Goal: Task Accomplishment & Management: Manage account settings

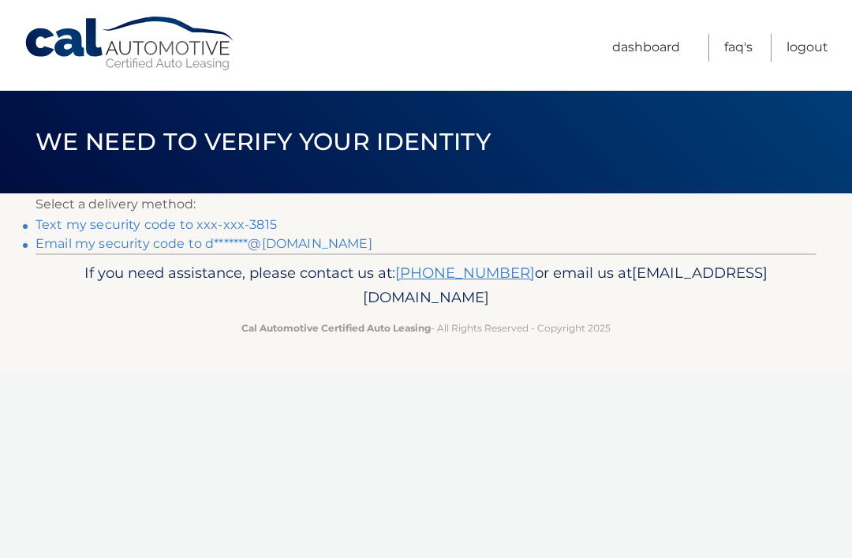
click at [58, 223] on link "Text my security code to xxx-xxx-3815" at bounding box center [155, 224] width 241 height 15
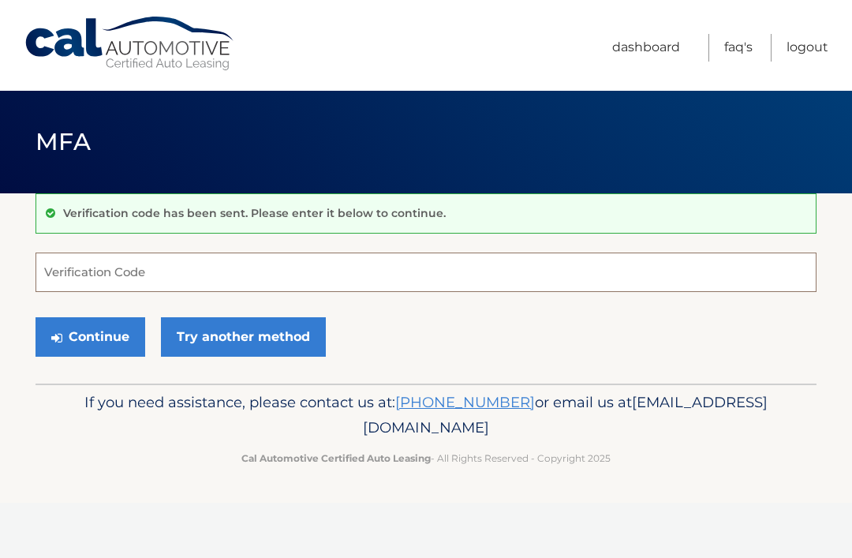
click at [72, 270] on input "Verification Code" at bounding box center [425, 271] width 781 height 39
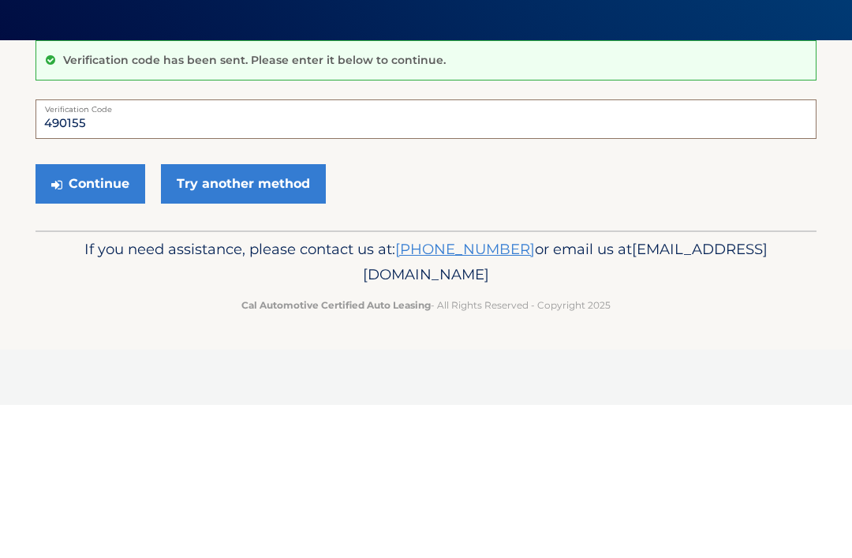
type input "490155"
click at [82, 317] on button "Continue" at bounding box center [90, 336] width 110 height 39
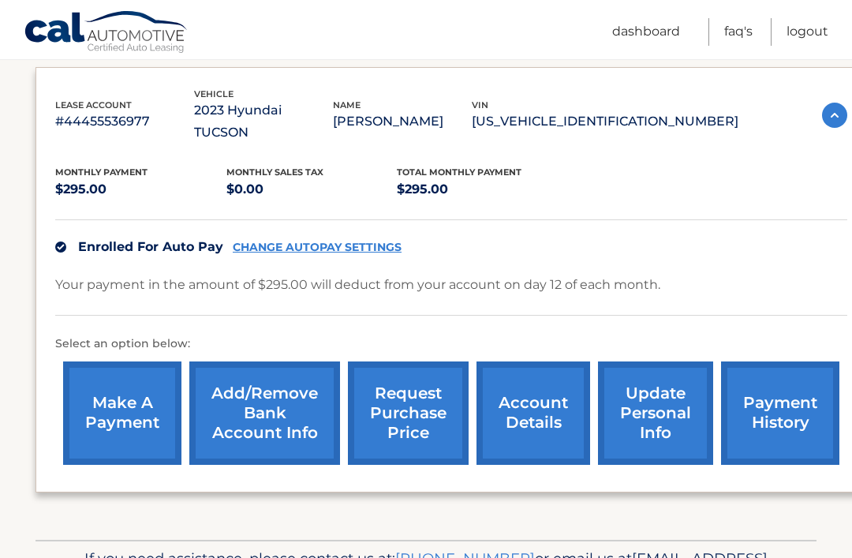
scroll to position [285, 0]
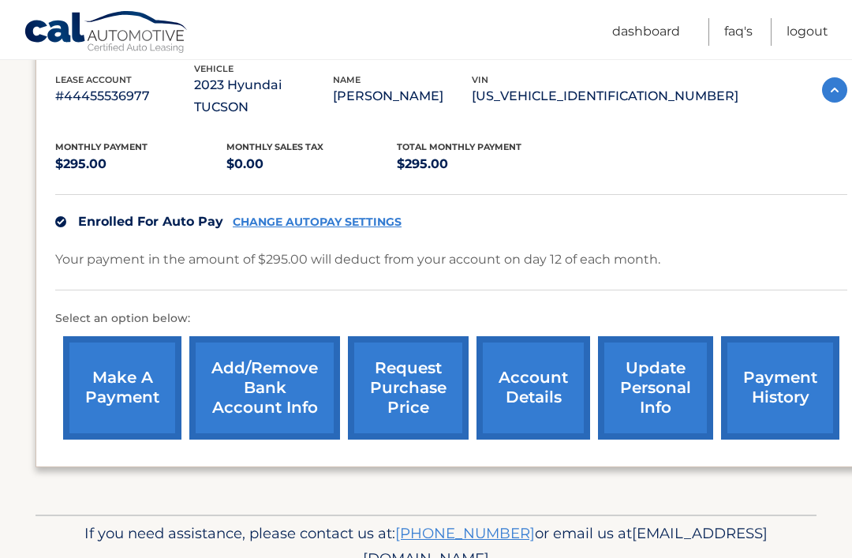
click at [534, 365] on link "account details" at bounding box center [533, 387] width 114 height 103
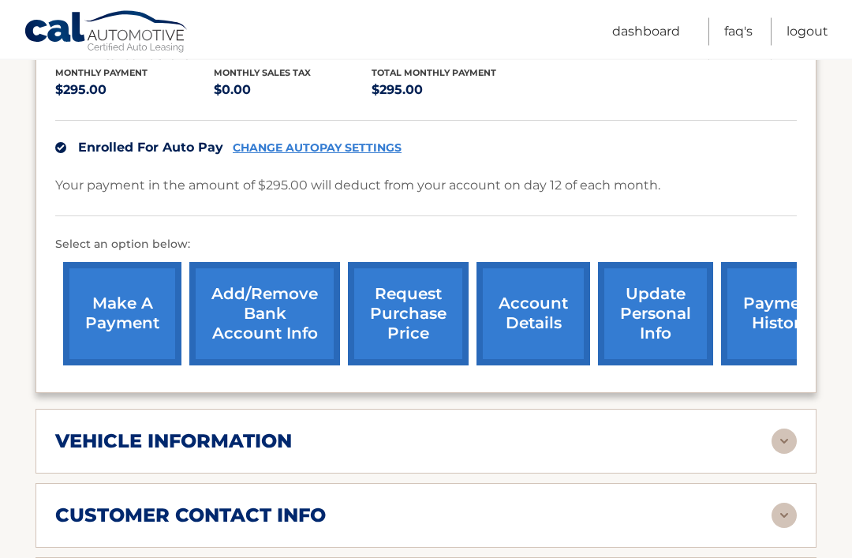
scroll to position [383, 0]
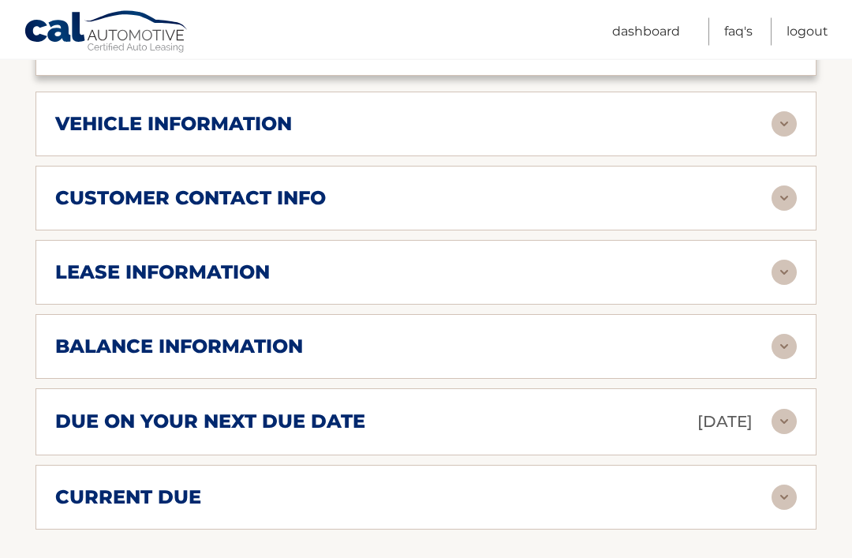
click at [787, 260] on img at bounding box center [784, 272] width 25 height 25
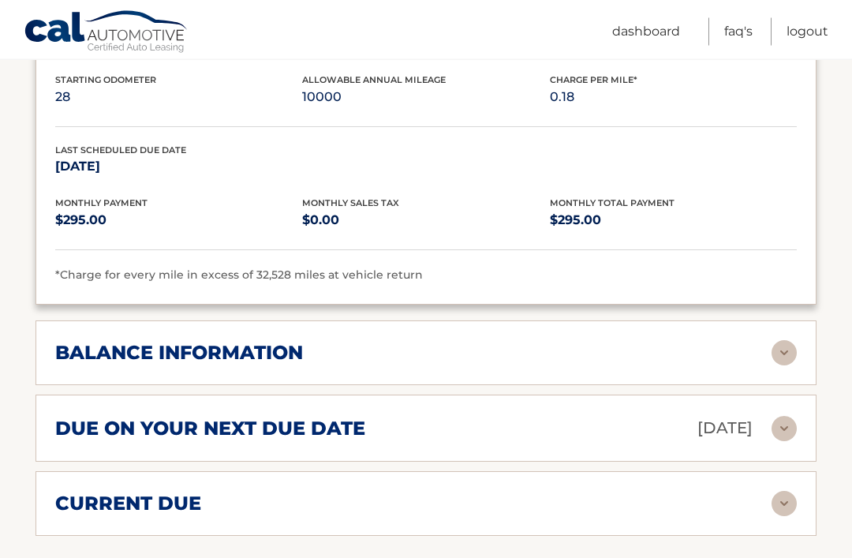
scroll to position [988, 0]
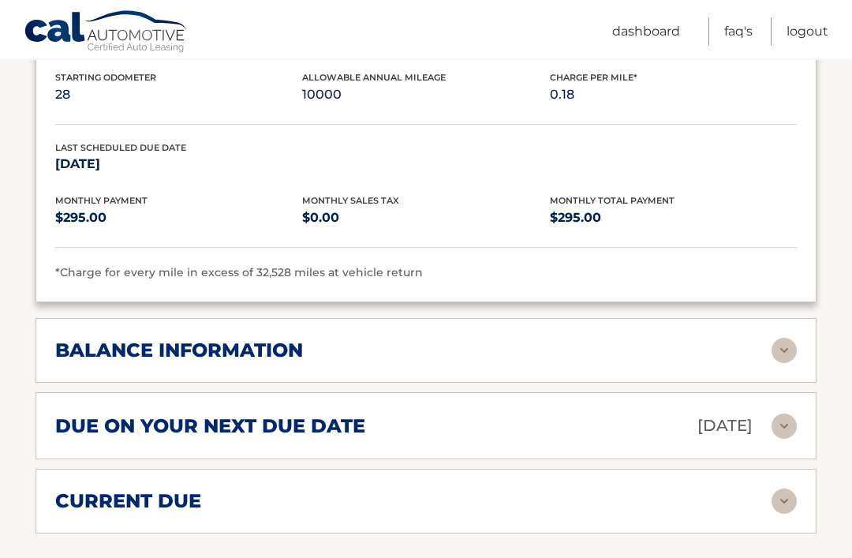
click at [784, 338] on img at bounding box center [784, 350] width 25 height 25
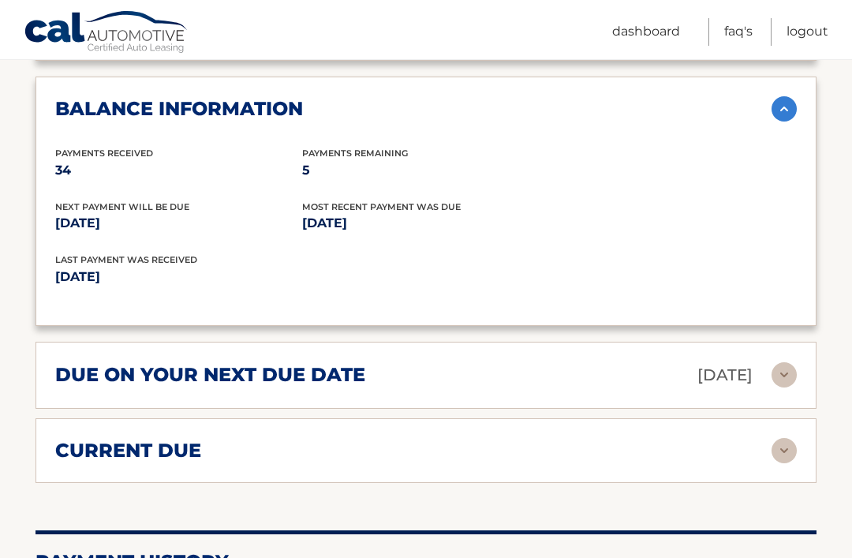
scroll to position [1277, 0]
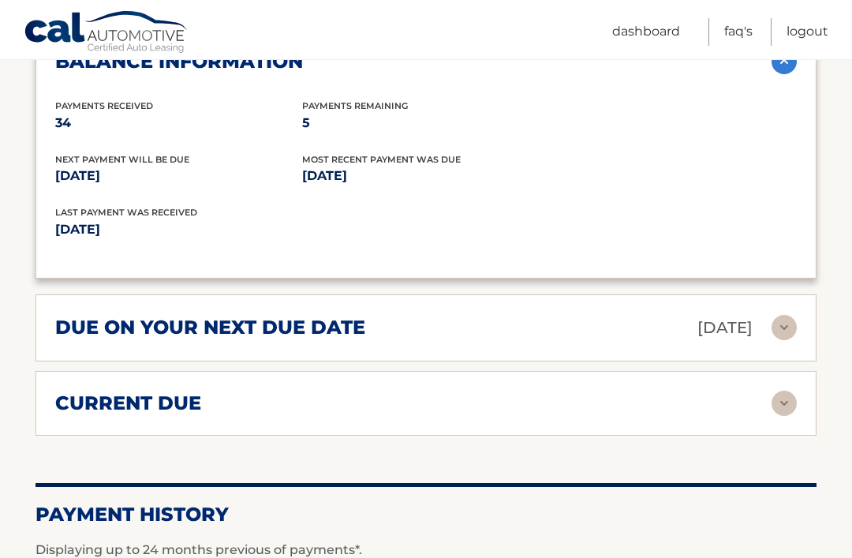
click at [778, 390] on img at bounding box center [784, 402] width 25 height 25
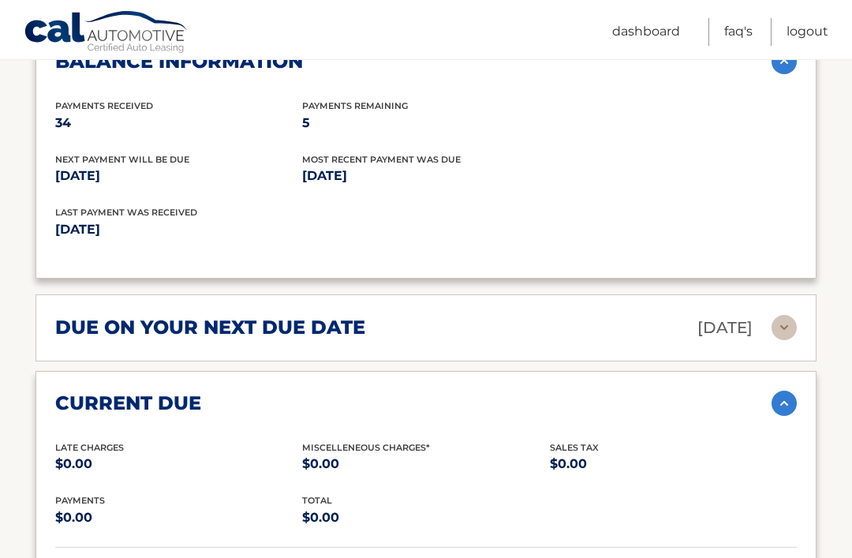
click at [790, 390] on img at bounding box center [784, 402] width 25 height 25
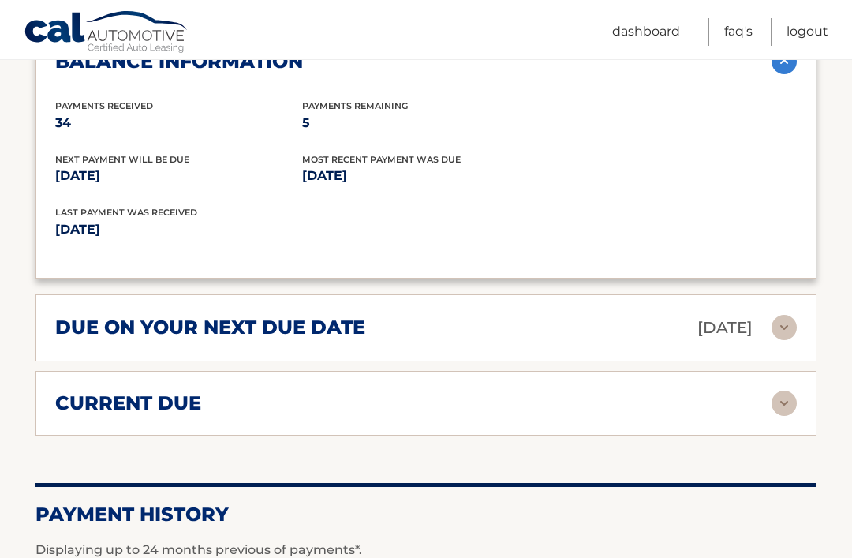
click at [782, 315] on img at bounding box center [784, 327] width 25 height 25
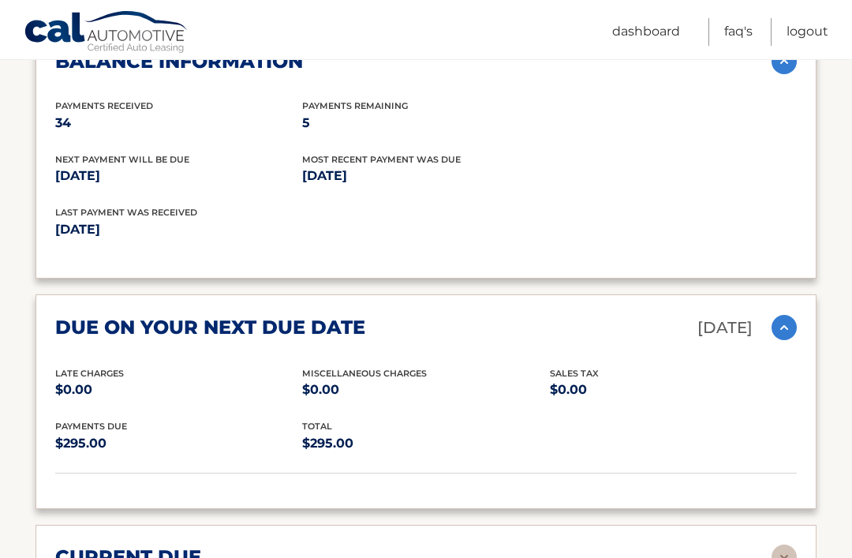
click at [782, 315] on img at bounding box center [784, 327] width 25 height 25
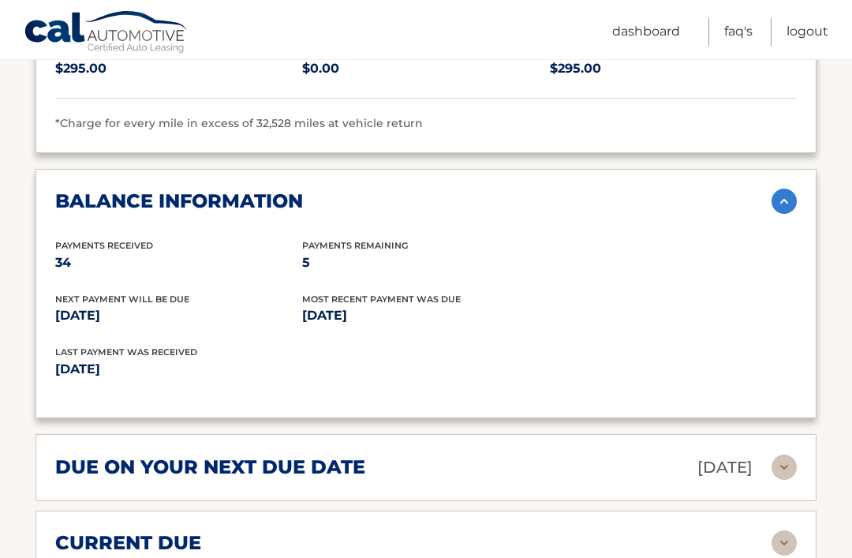
scroll to position [1090, 0]
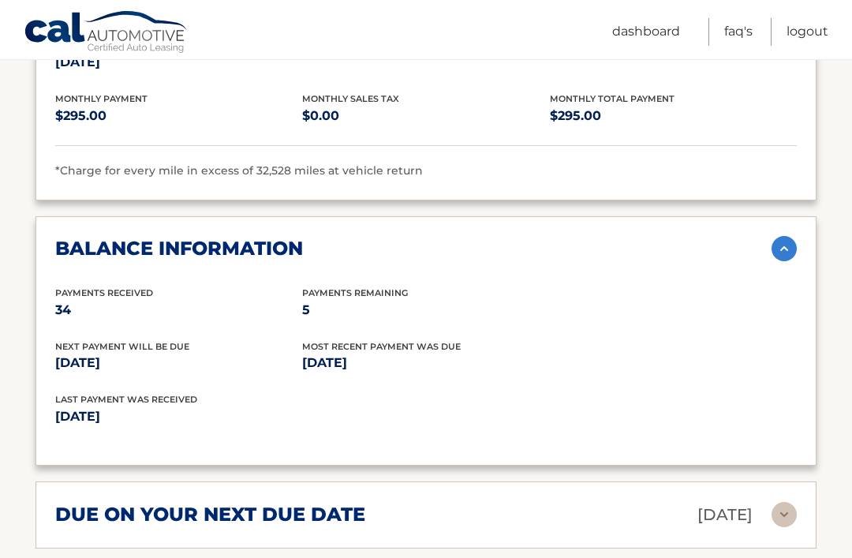
click at [792, 236] on img at bounding box center [784, 248] width 25 height 25
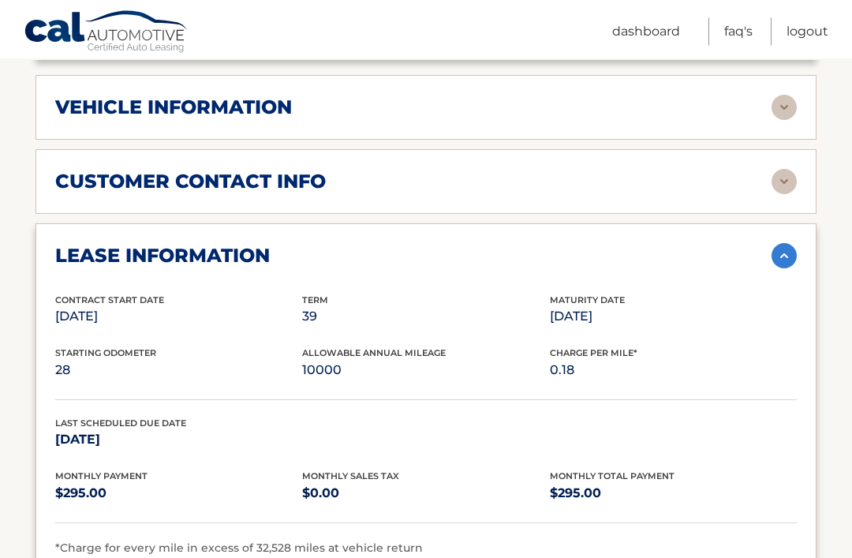
click at [794, 244] on img at bounding box center [784, 256] width 25 height 25
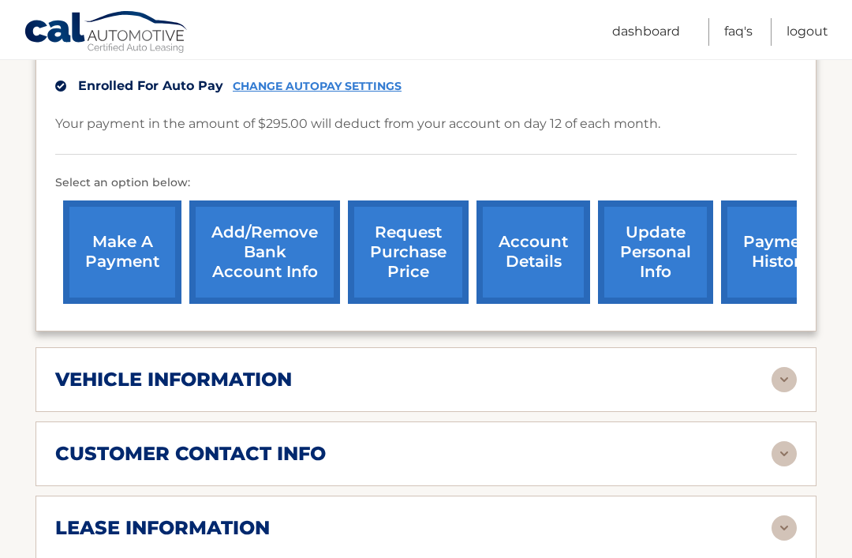
scroll to position [338, 0]
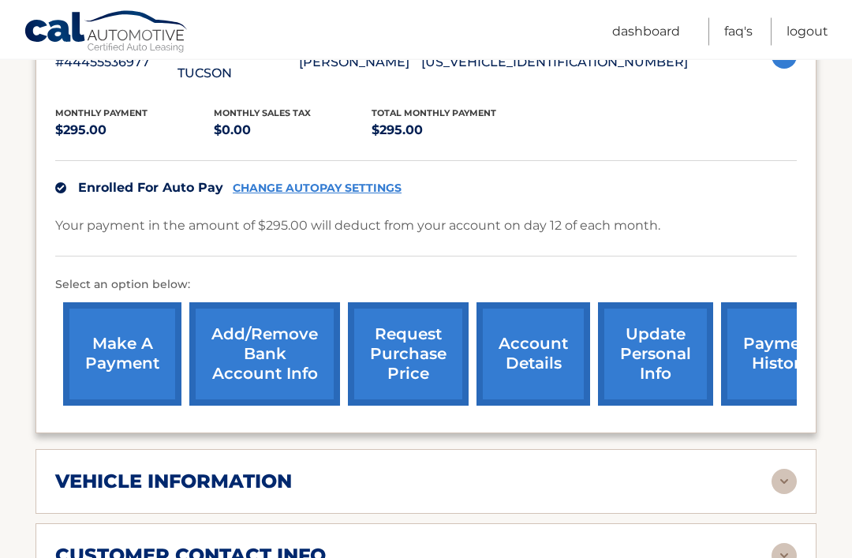
click at [73, 470] on h2 "vehicle information" at bounding box center [173, 482] width 237 height 24
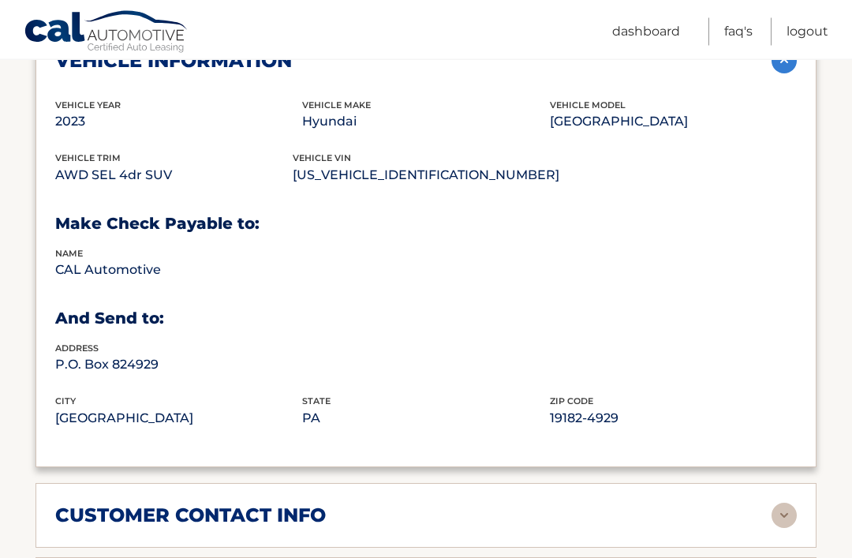
scroll to position [785, 0]
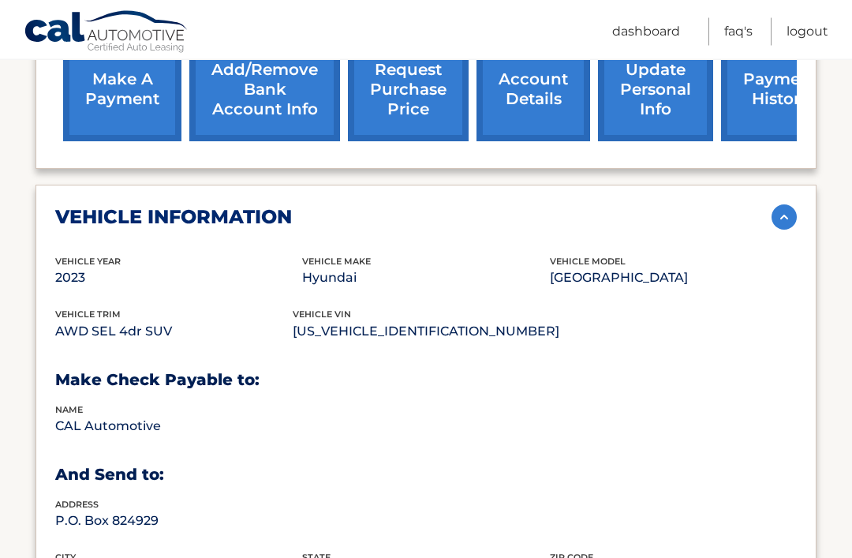
click at [790, 205] on img at bounding box center [784, 217] width 25 height 25
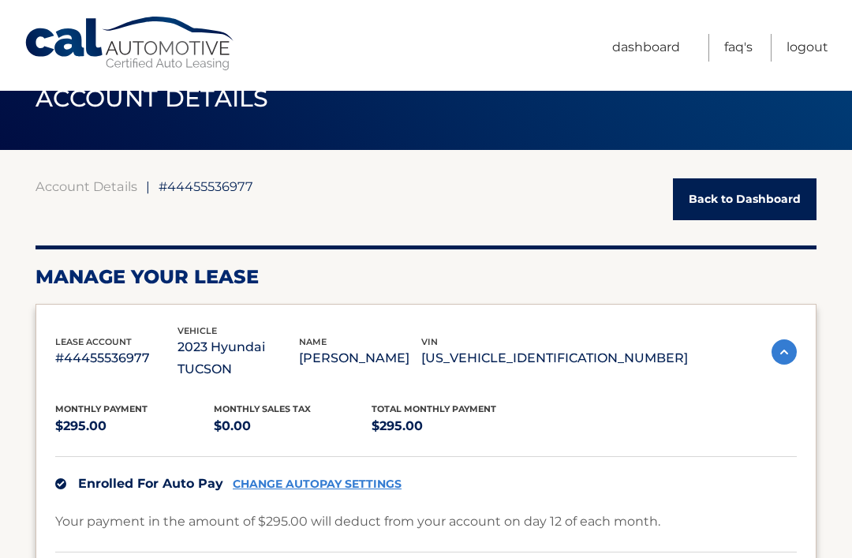
scroll to position [0, 0]
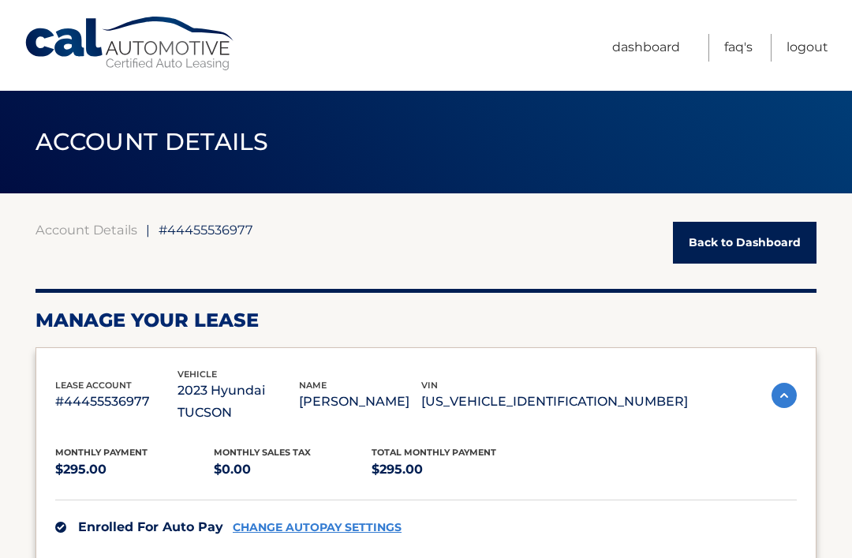
click at [742, 47] on link "FAQ's" at bounding box center [738, 48] width 28 height 28
